Goal: Task Accomplishment & Management: Manage account settings

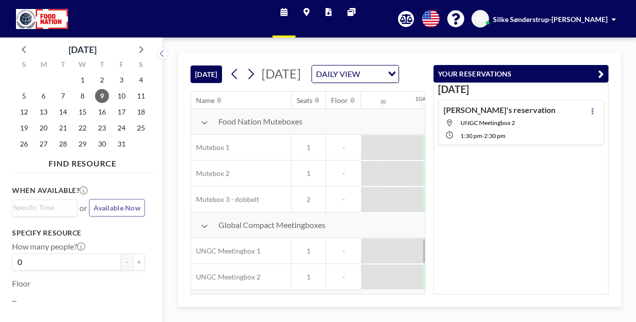
scroll to position [0, 760]
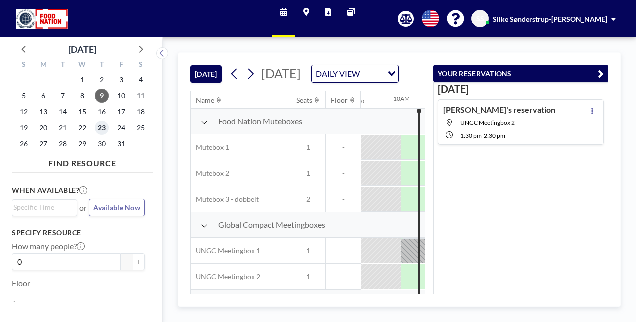
click at [100, 127] on span "23" at bounding box center [102, 128] width 14 height 14
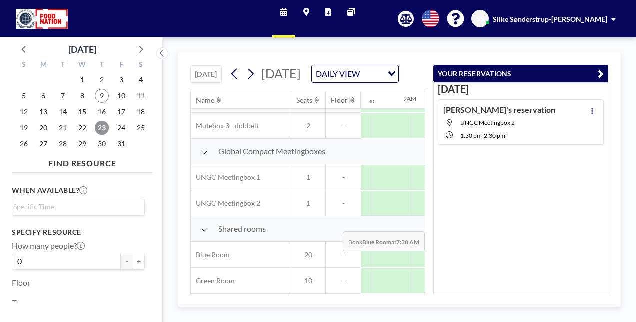
scroll to position [106, 673]
click at [601, 71] on icon "button" at bounding box center [601, 74] width 6 height 12
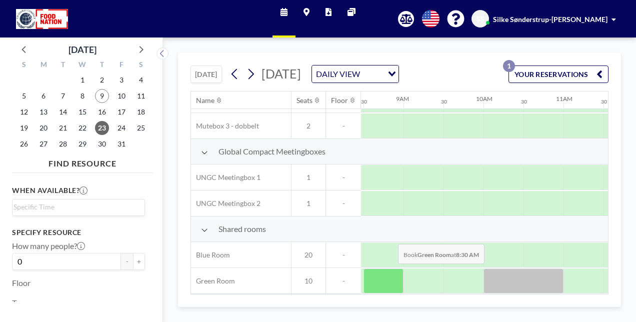
scroll to position [91, 678]
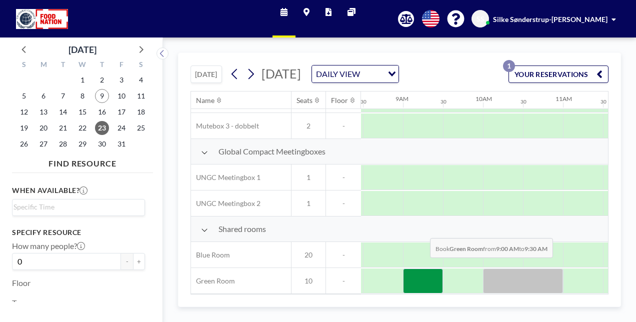
click at [422, 278] on div at bounding box center [423, 281] width 40 height 25
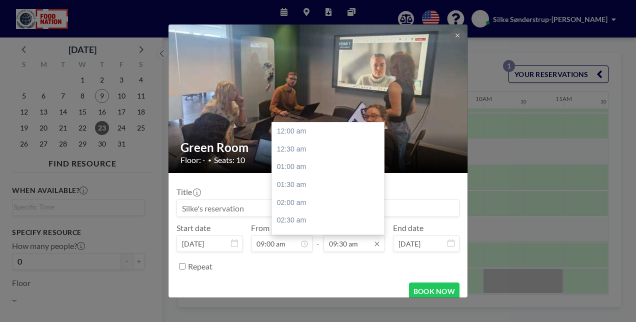
scroll to position [338, 0]
click at [343, 242] on input "09:30 am" at bounding box center [355, 243] width 62 height 17
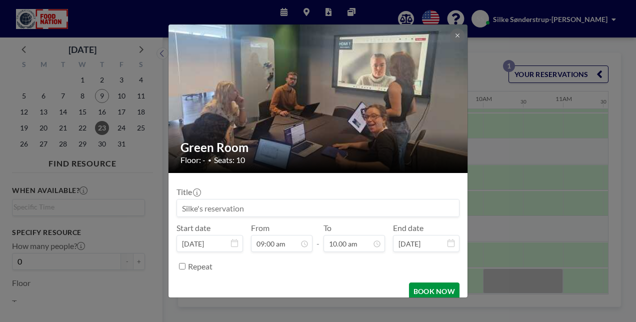
type input "09:30 am"
click at [422, 292] on button "BOOK NOW" at bounding box center [434, 292] width 51 height 18
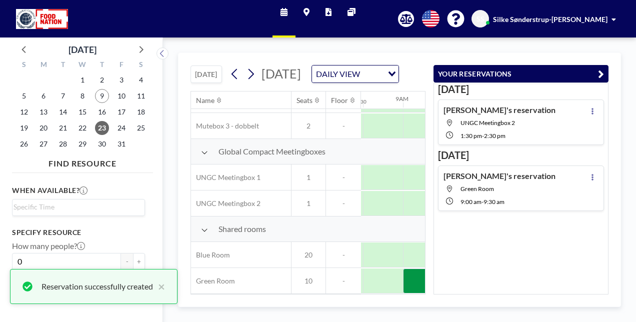
click at [497, 198] on span "9:30 AM" at bounding box center [494, 202] width 21 height 8
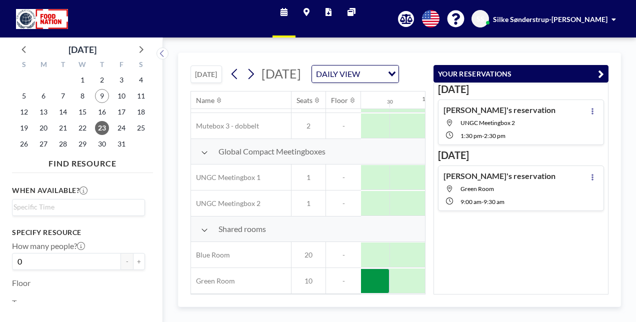
scroll to position [100, 731]
click at [591, 178] on icon at bounding box center [593, 177] width 4 height 7
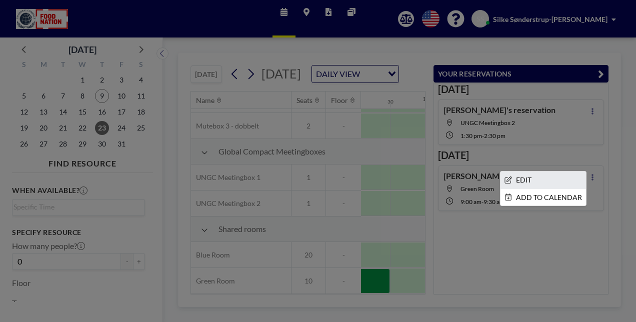
click at [526, 179] on li "EDIT" at bounding box center [544, 180] width 86 height 17
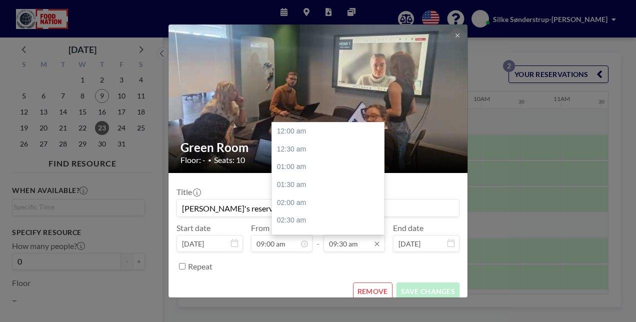
scroll to position [338, 0]
click at [340, 239] on input "09:30 am" at bounding box center [355, 243] width 62 height 17
click at [289, 148] on div "10:00 am" at bounding box center [330, 150] width 117 height 18
type input "10:00 am"
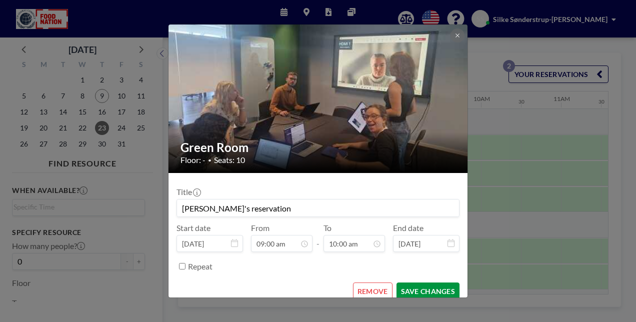
click at [412, 288] on button "SAVE CHANGES" at bounding box center [428, 292] width 63 height 18
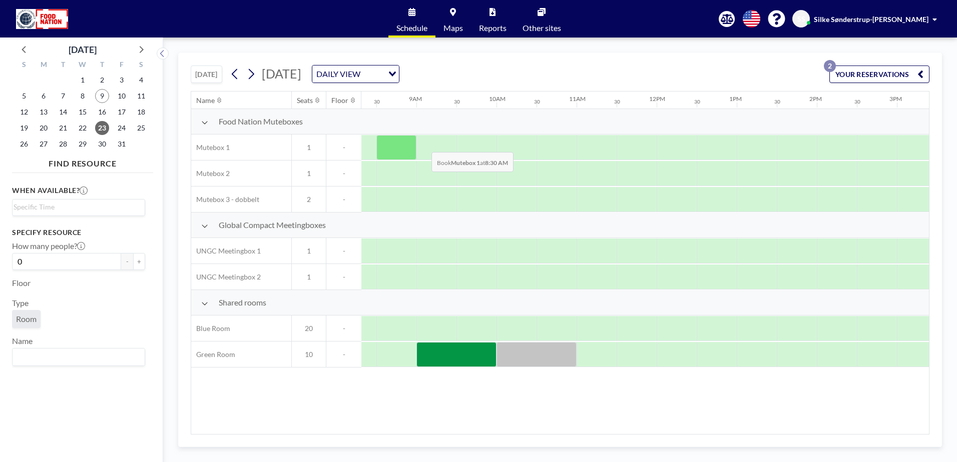
scroll to position [0, 680]
